Goal: Task Accomplishment & Management: Manage account settings

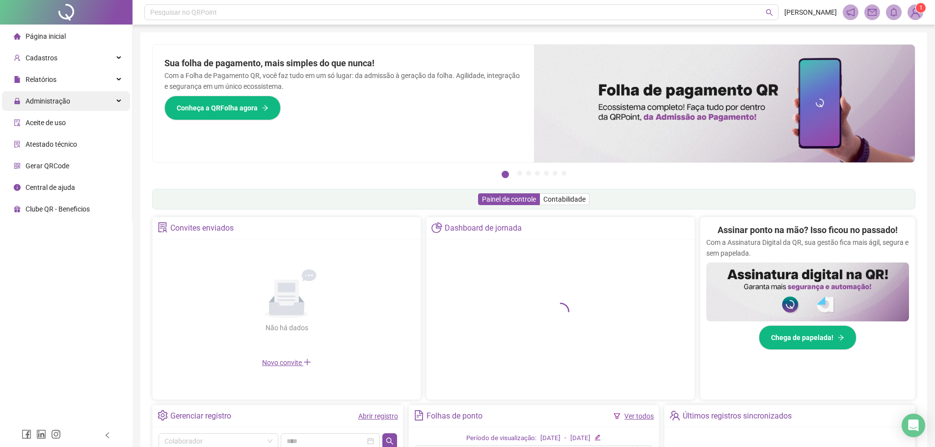
click at [55, 106] on span "Administração" at bounding box center [42, 101] width 56 height 20
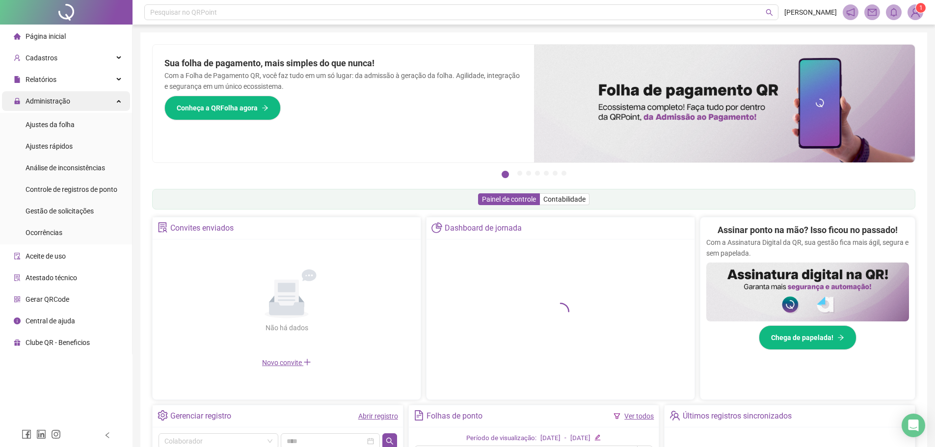
click at [55, 106] on span "Administração" at bounding box center [42, 101] width 56 height 20
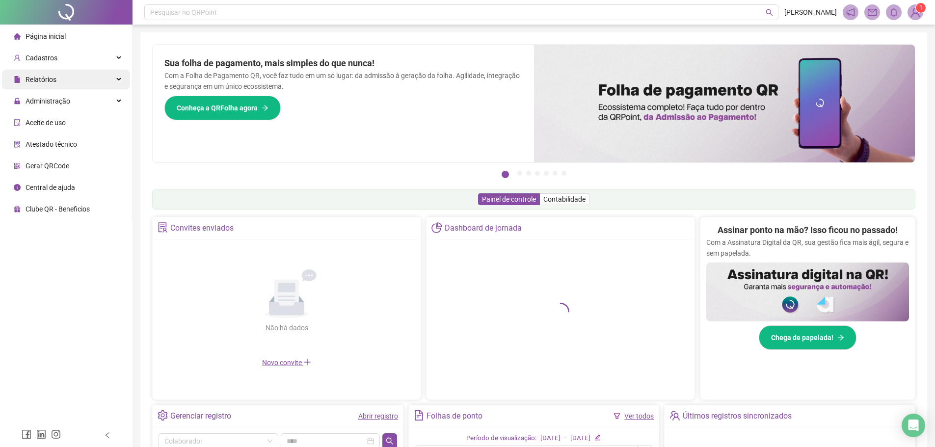
click at [62, 85] on div "Relatórios" at bounding box center [66, 80] width 128 height 20
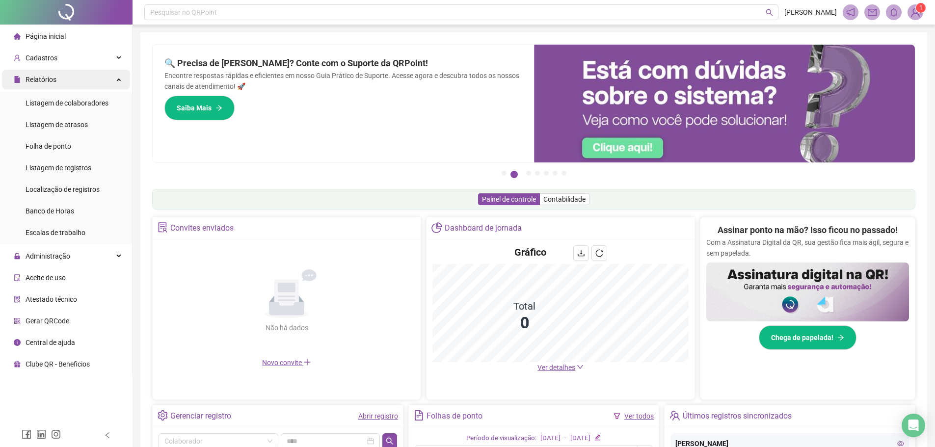
click at [56, 74] on div "Relatórios" at bounding box center [66, 80] width 128 height 20
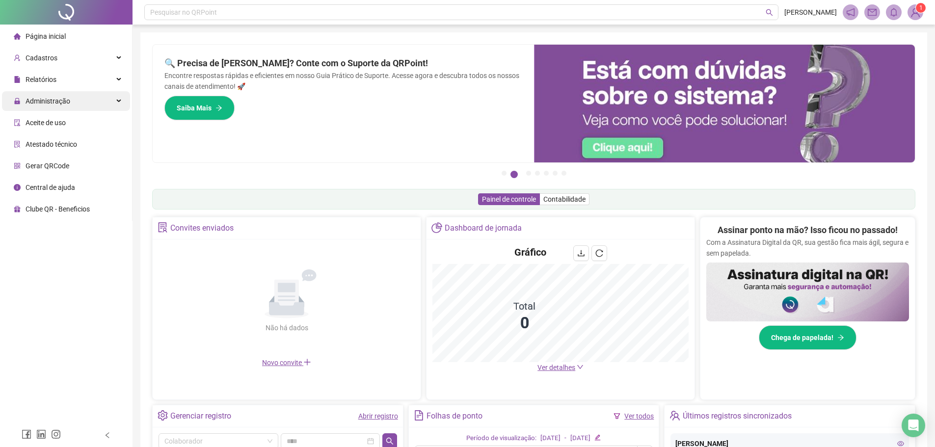
click at [73, 98] on div "Administração" at bounding box center [66, 101] width 128 height 20
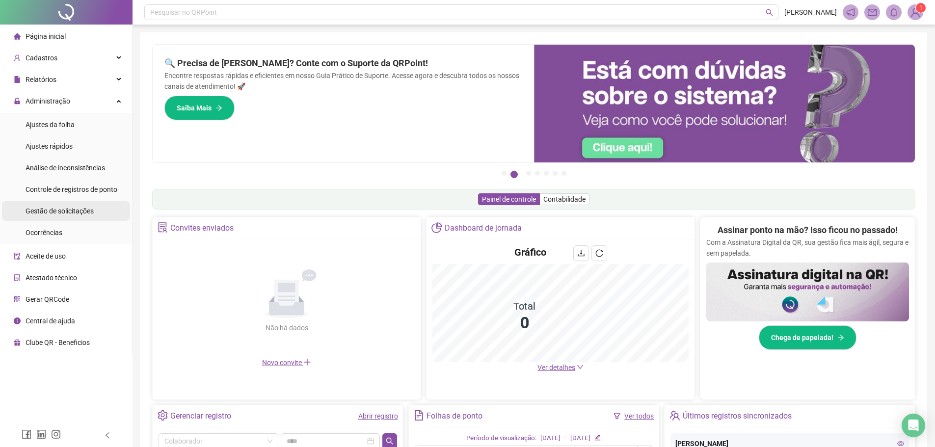
click at [77, 206] on div "Gestão de solicitações" at bounding box center [60, 211] width 68 height 20
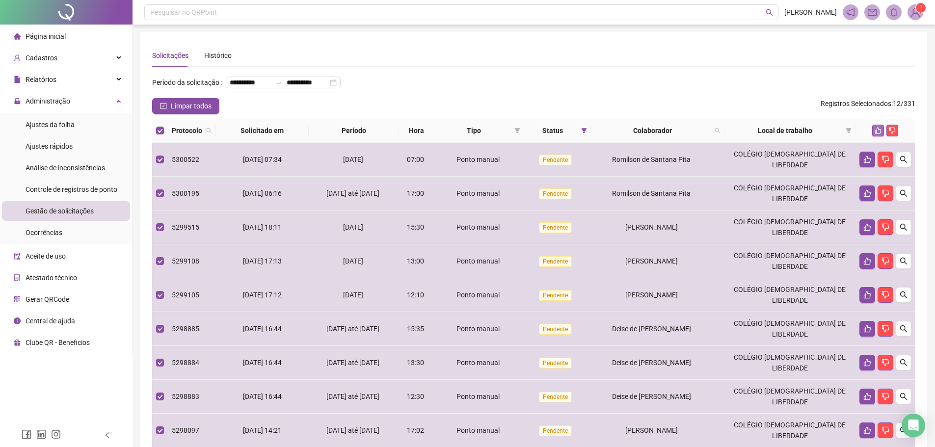
click at [880, 134] on icon "like" at bounding box center [878, 130] width 7 height 7
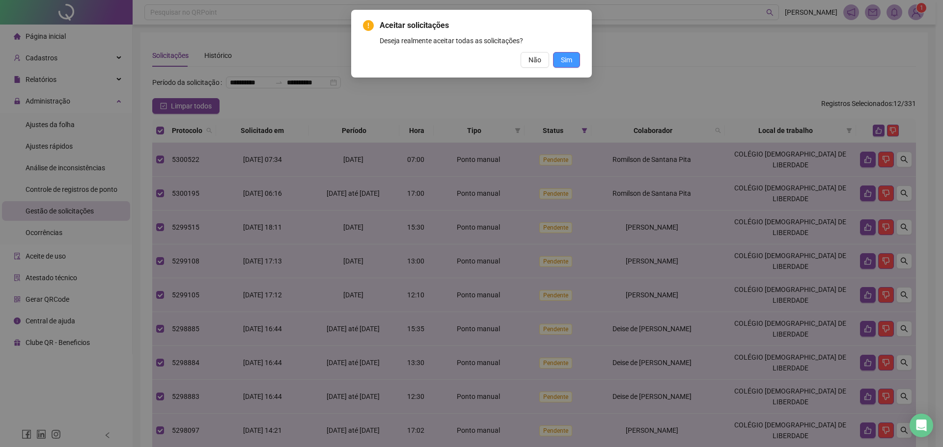
click at [556, 55] on button "Sim" at bounding box center [566, 60] width 27 height 16
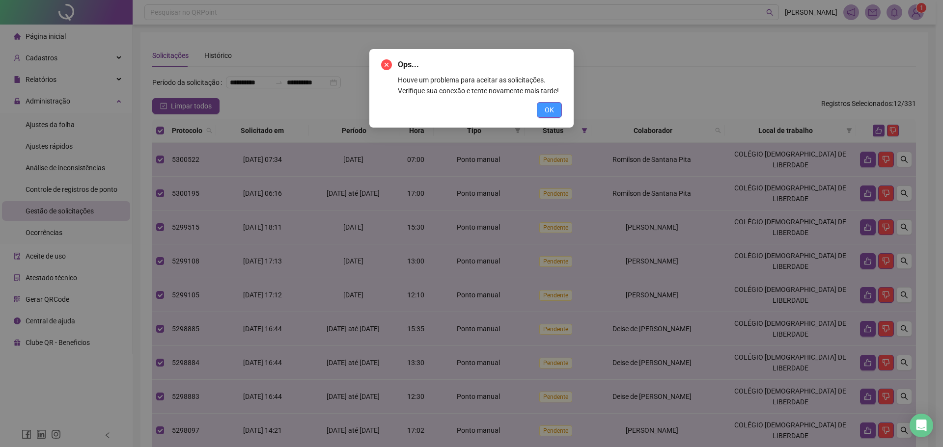
click at [555, 113] on button "OK" at bounding box center [549, 110] width 25 height 16
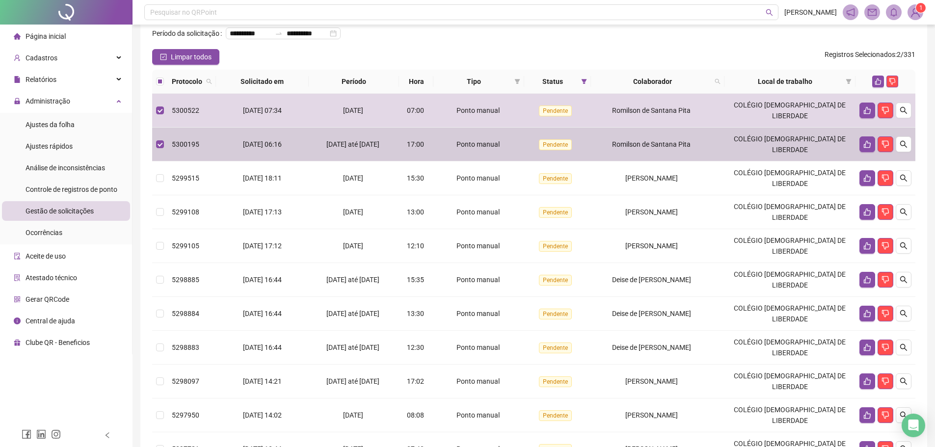
scroll to position [98, 0]
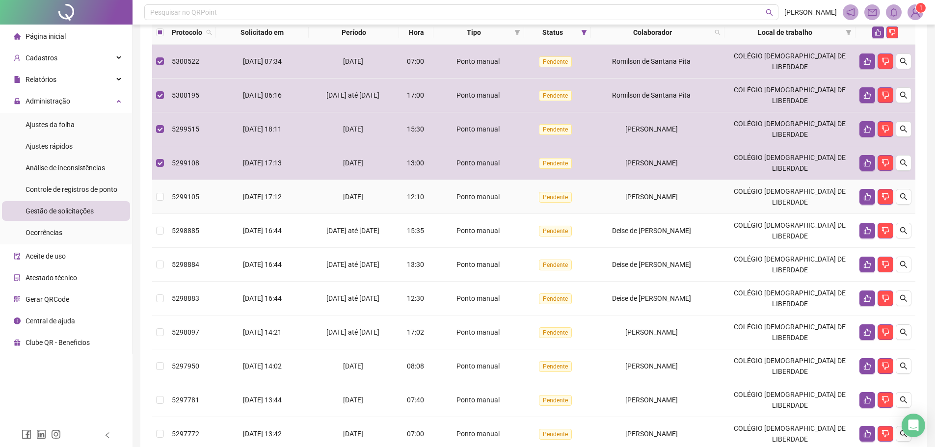
click at [166, 214] on td at bounding box center [160, 197] width 16 height 34
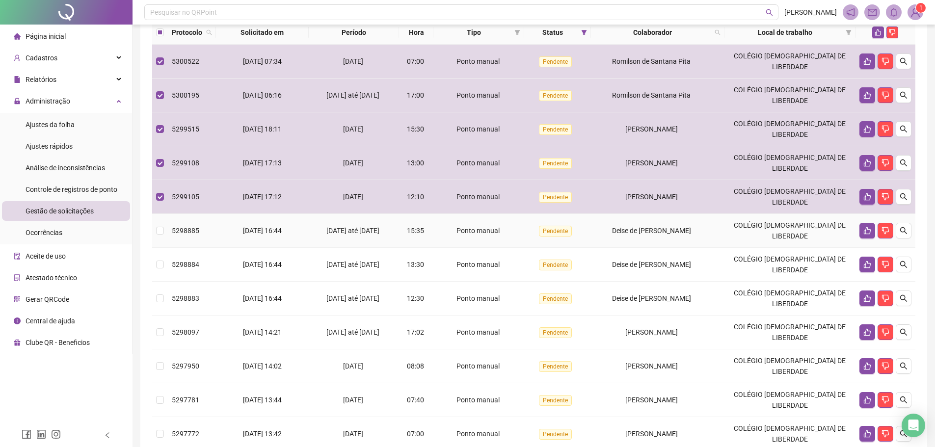
click at [166, 248] on td at bounding box center [160, 231] width 16 height 34
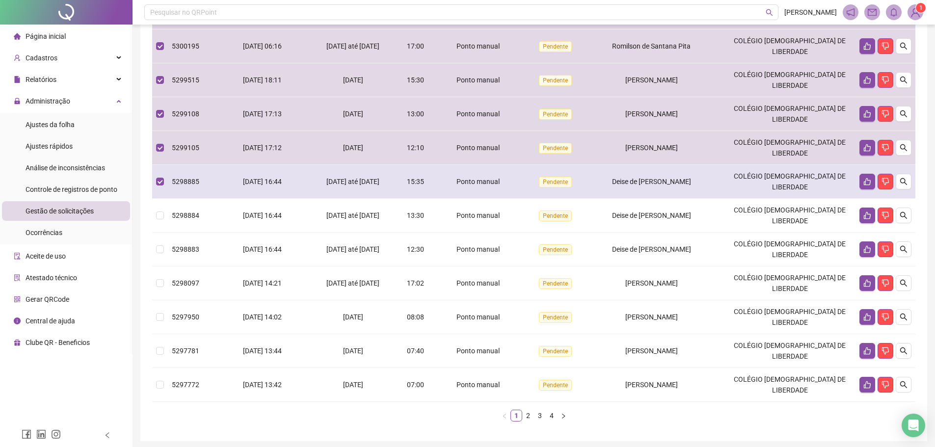
scroll to position [196, 0]
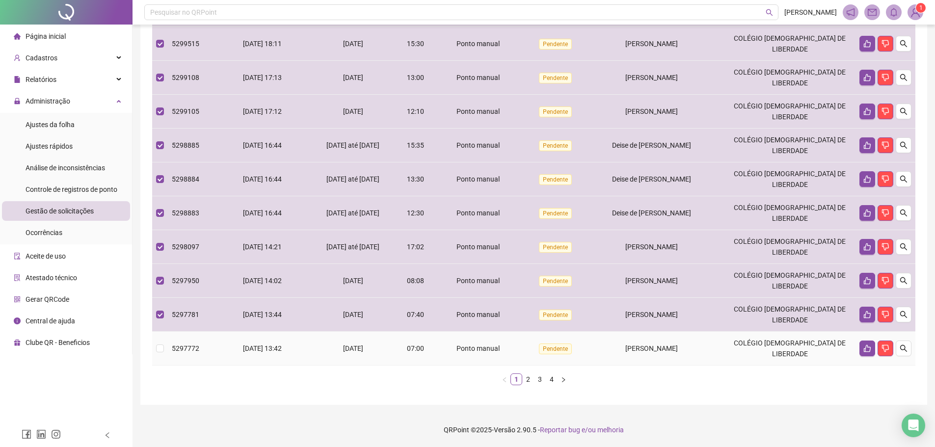
click at [165, 347] on td at bounding box center [160, 349] width 16 height 34
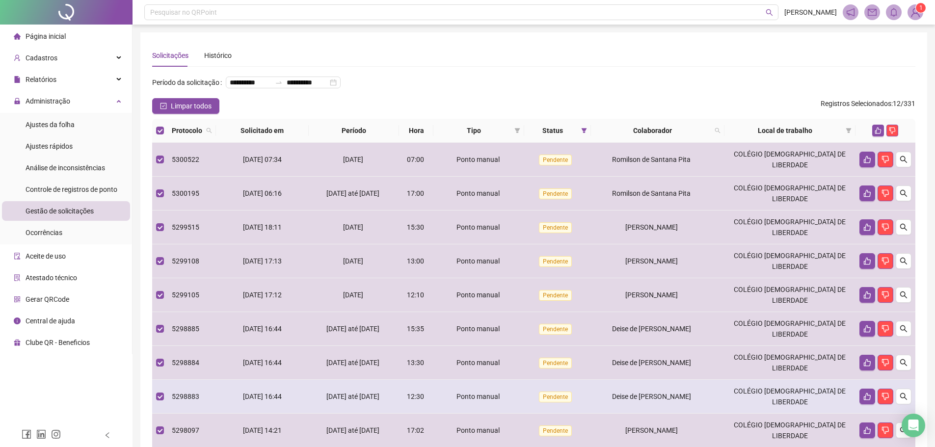
scroll to position [49, 0]
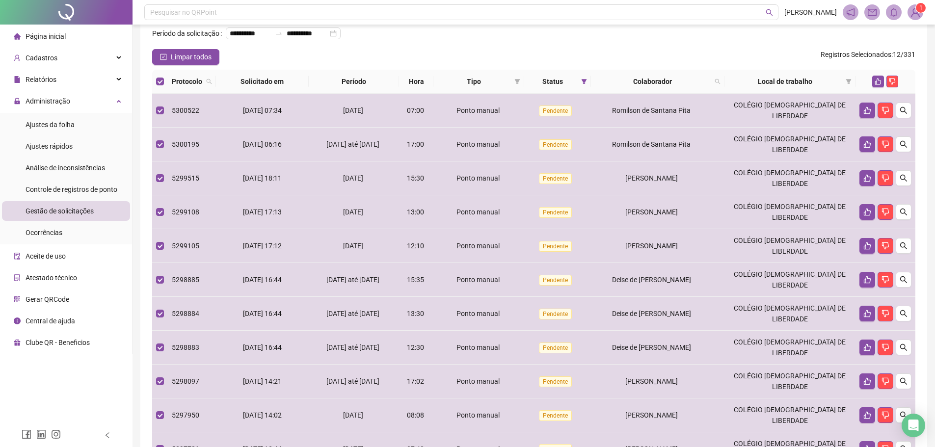
click at [877, 91] on th at bounding box center [886, 82] width 60 height 24
click at [877, 85] on icon "like" at bounding box center [878, 81] width 7 height 7
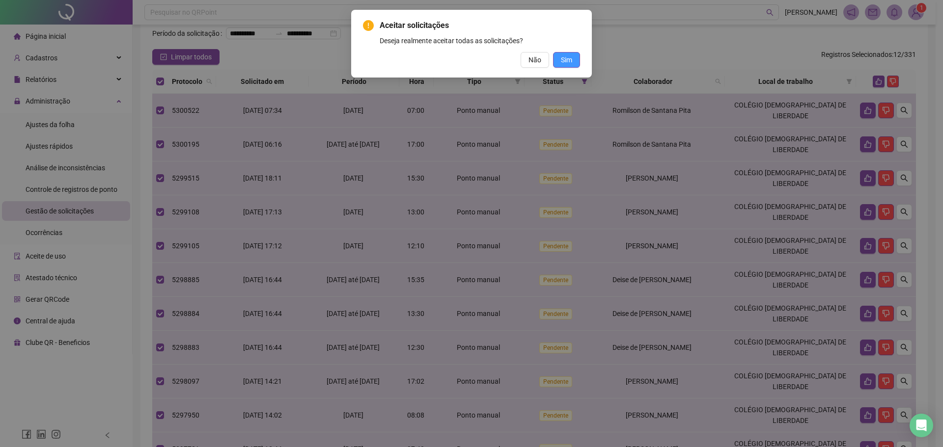
click at [568, 62] on span "Sim" at bounding box center [566, 60] width 11 height 11
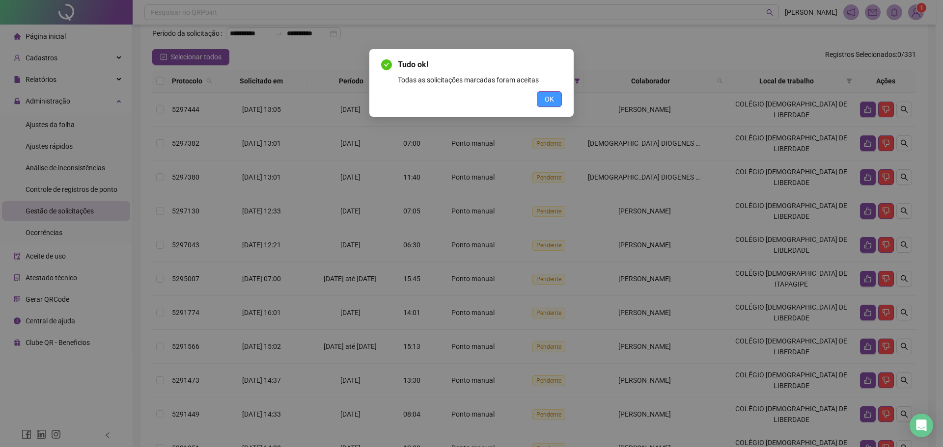
click at [556, 98] on button "OK" at bounding box center [549, 99] width 25 height 16
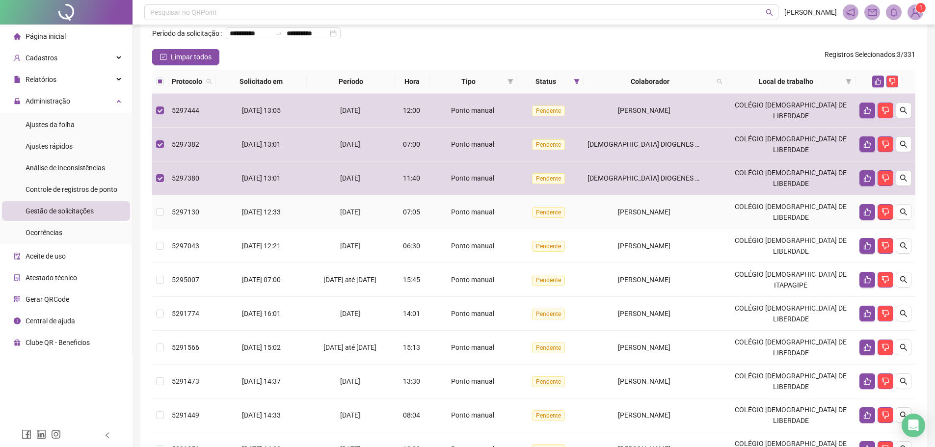
click at [166, 227] on td at bounding box center [160, 212] width 16 height 34
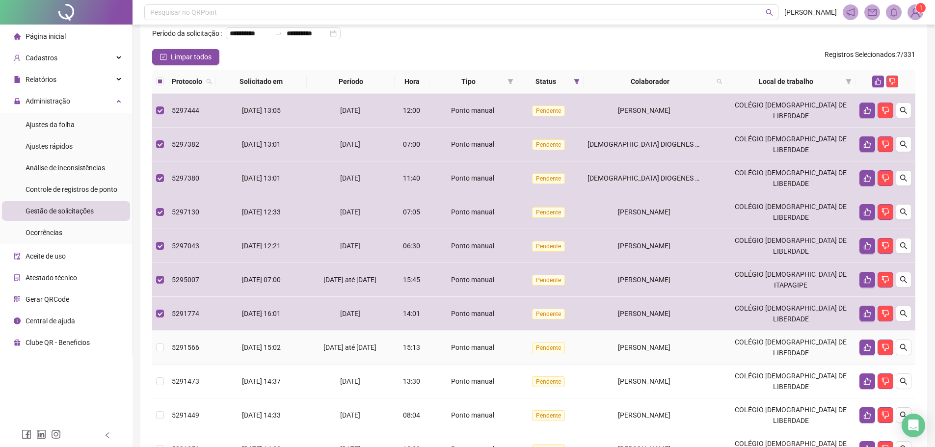
click at [165, 355] on td at bounding box center [160, 348] width 16 height 34
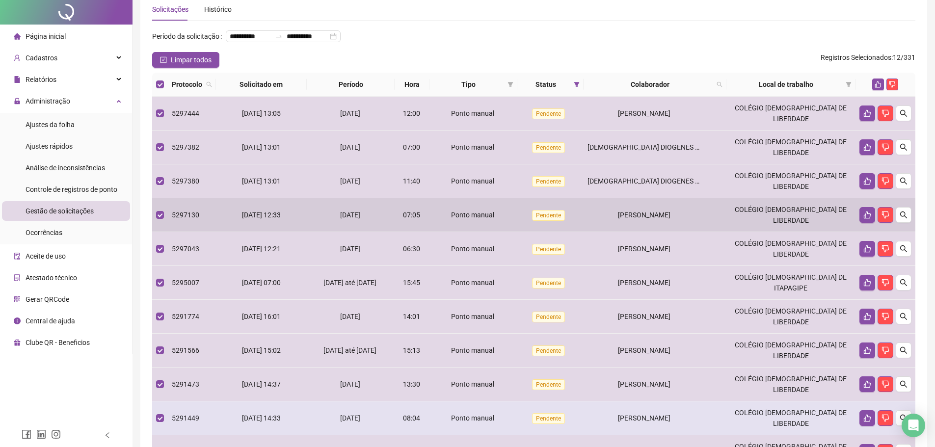
scroll to position [0, 0]
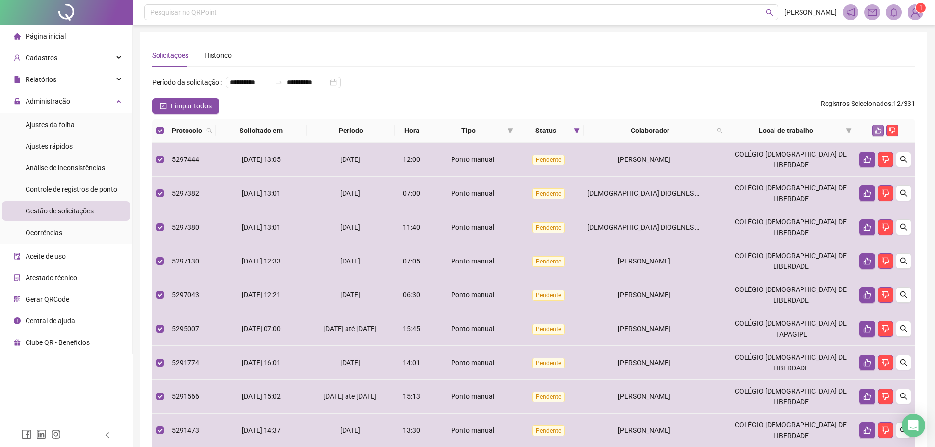
click at [879, 134] on icon "like" at bounding box center [878, 130] width 7 height 7
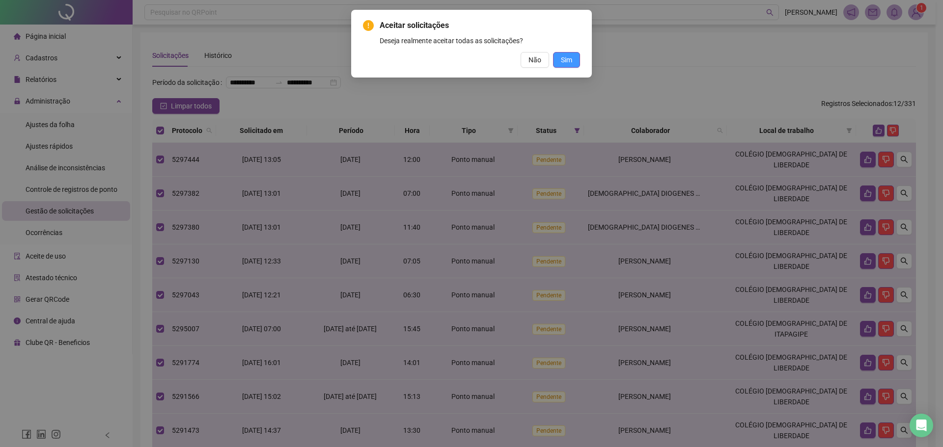
click at [566, 63] on span "Sim" at bounding box center [566, 60] width 11 height 11
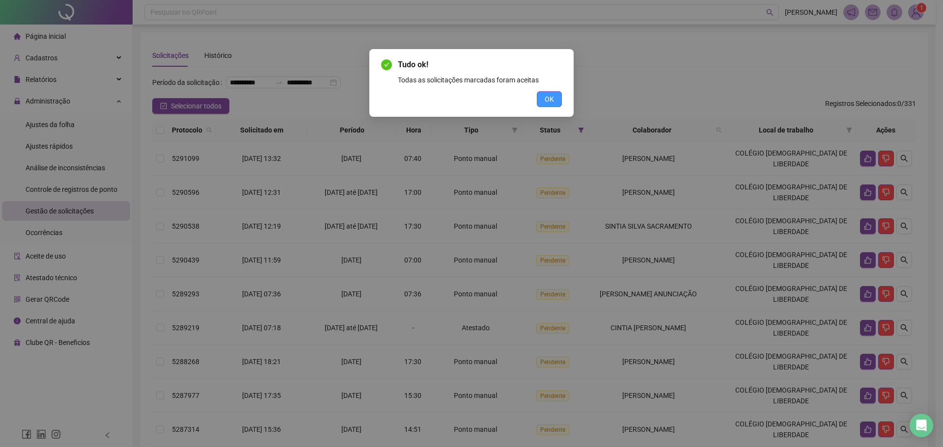
click at [547, 96] on span "OK" at bounding box center [549, 99] width 9 height 11
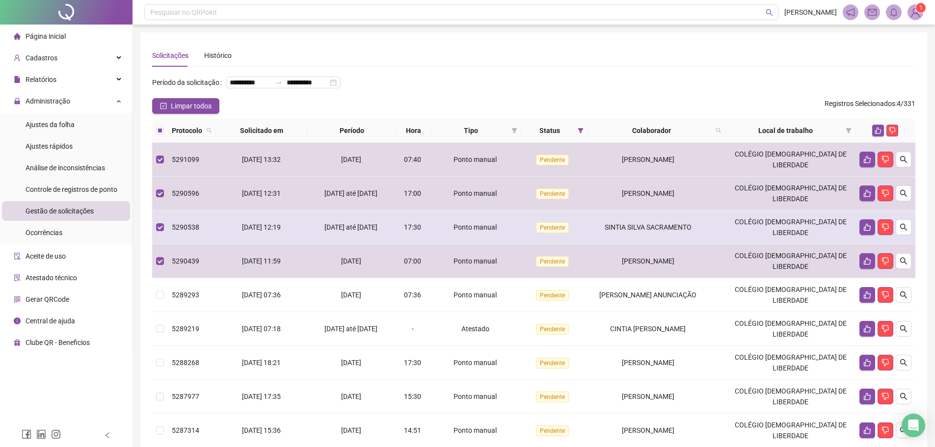
scroll to position [98, 0]
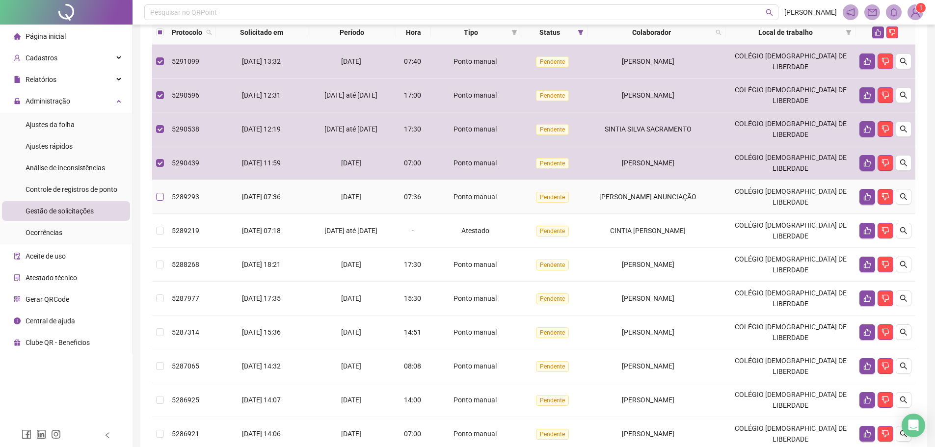
click at [164, 202] on label at bounding box center [160, 197] width 8 height 11
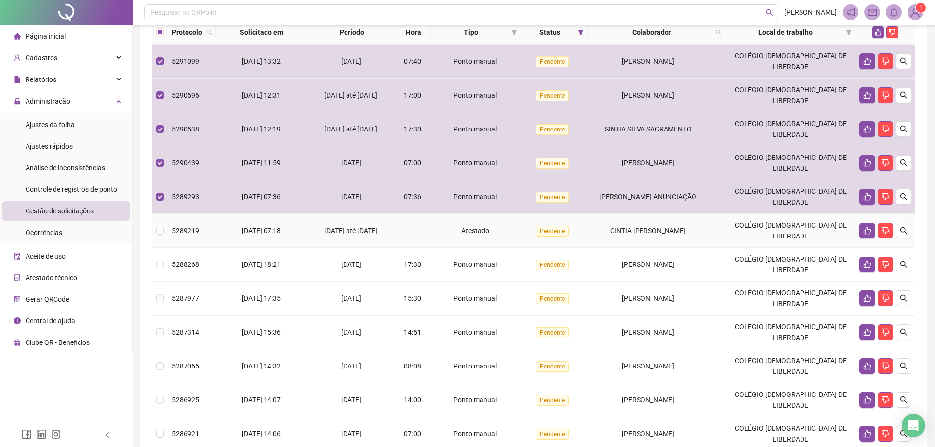
click at [157, 248] on td at bounding box center [160, 231] width 16 height 34
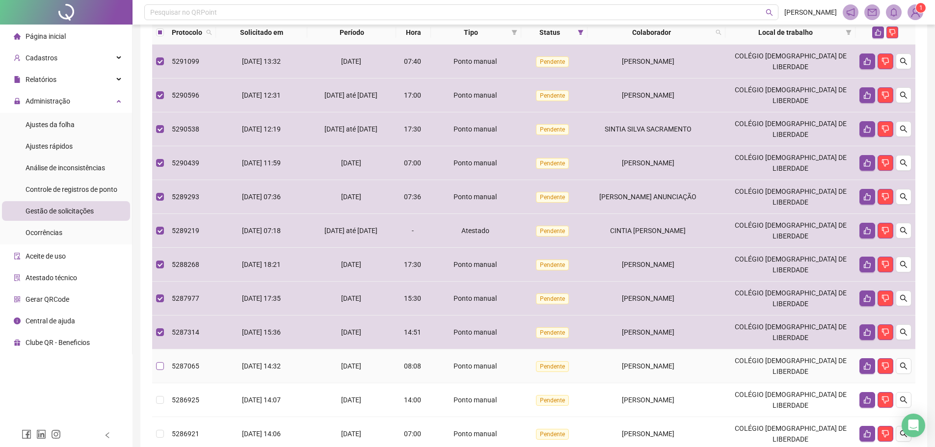
click at [157, 372] on label at bounding box center [160, 366] width 8 height 11
click at [161, 384] on td at bounding box center [160, 367] width 16 height 34
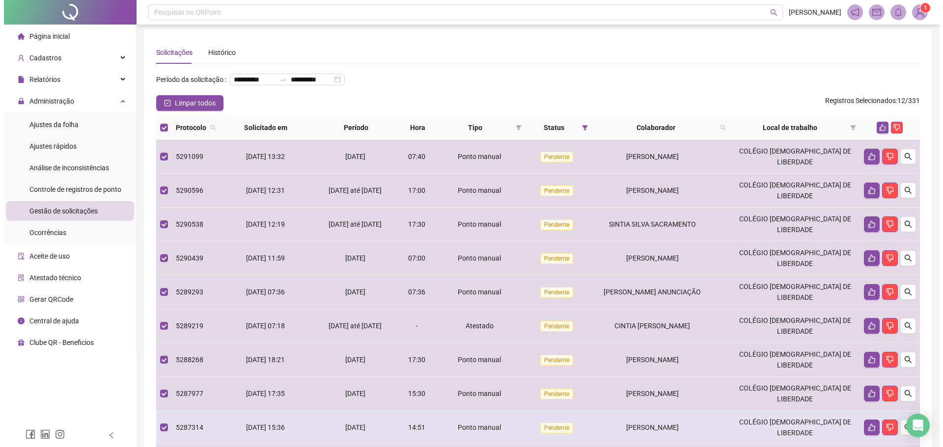
scroll to position [0, 0]
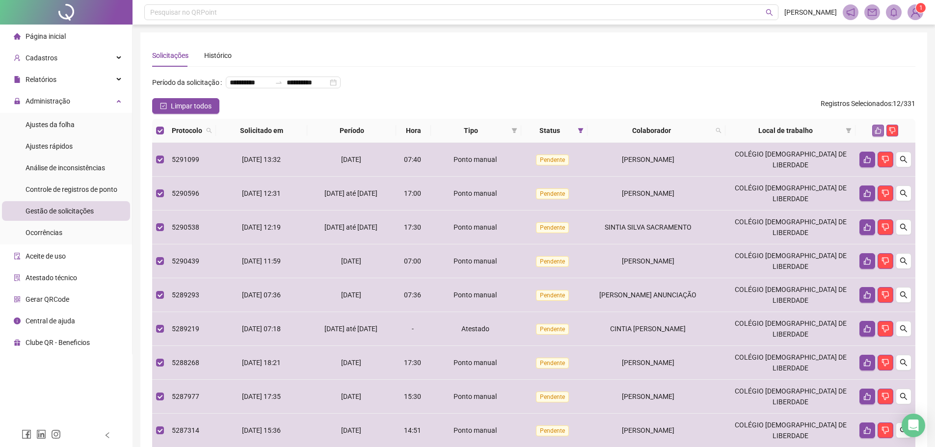
click at [880, 134] on icon "like" at bounding box center [878, 130] width 7 height 7
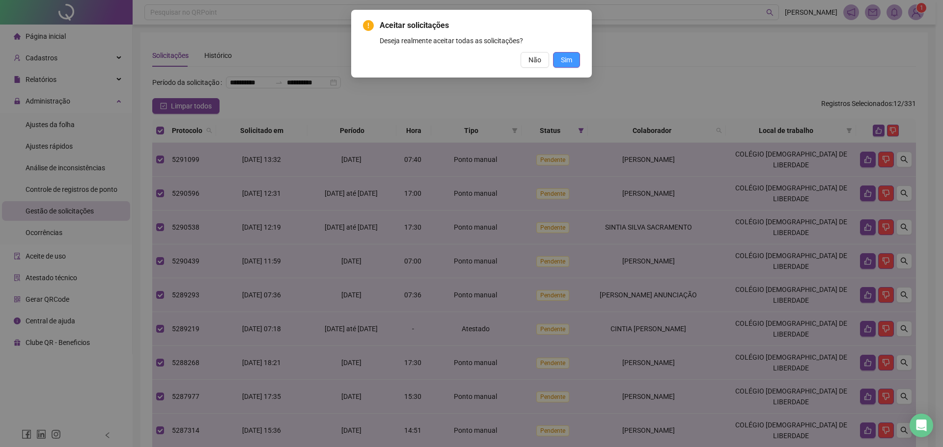
click at [572, 58] on span "Sim" at bounding box center [566, 60] width 11 height 11
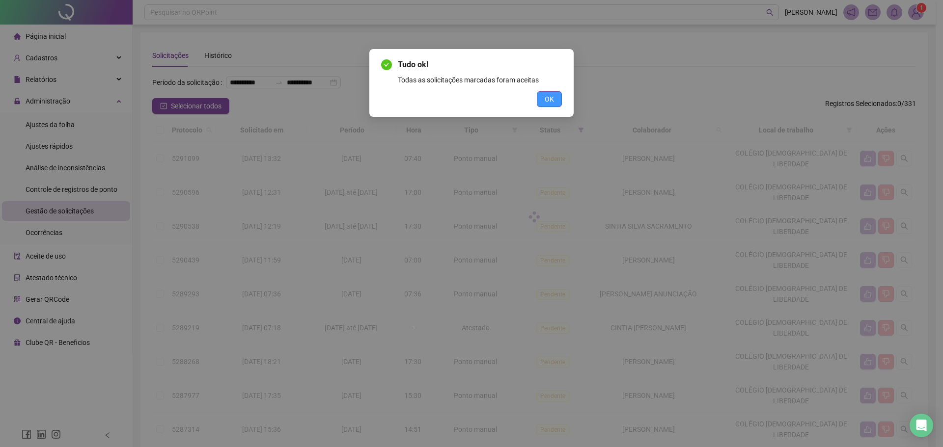
click at [559, 101] on button "OK" at bounding box center [549, 99] width 25 height 16
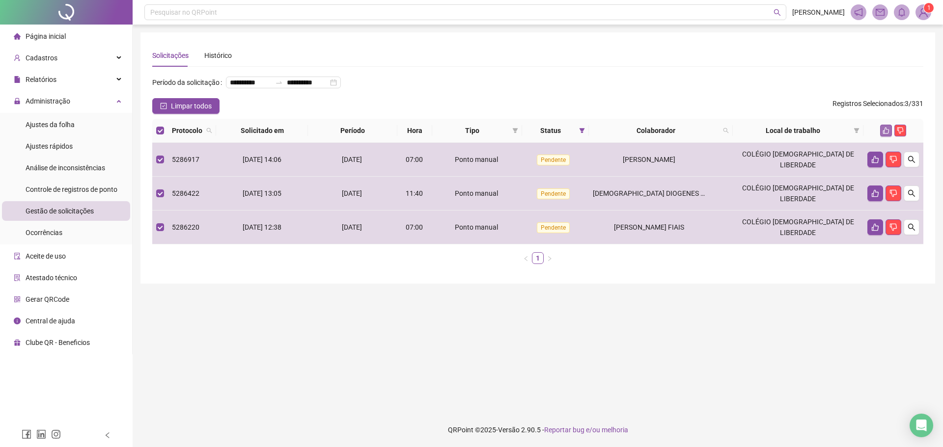
click at [885, 134] on icon "like" at bounding box center [885, 130] width 7 height 7
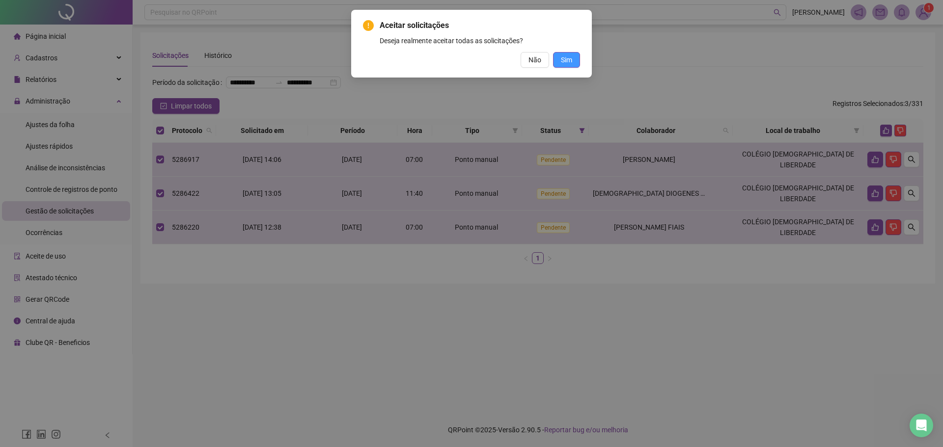
click at [571, 61] on span "Sim" at bounding box center [566, 60] width 11 height 11
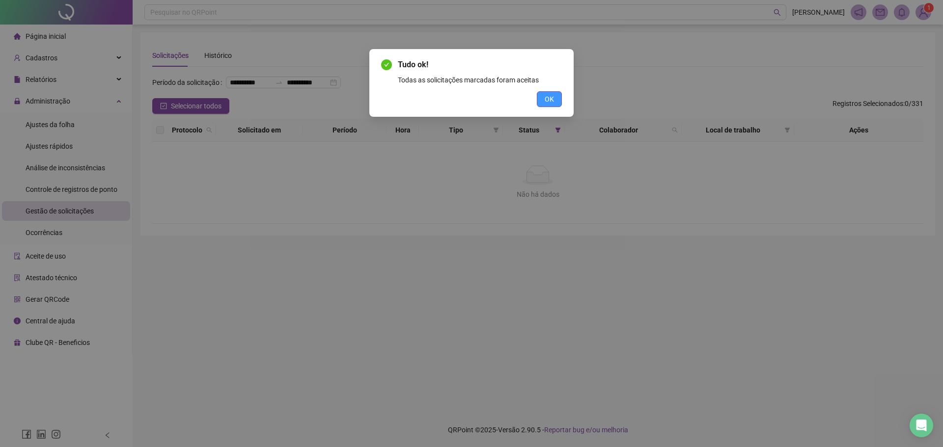
click at [558, 100] on button "OK" at bounding box center [549, 99] width 25 height 16
